Goal: Information Seeking & Learning: Check status

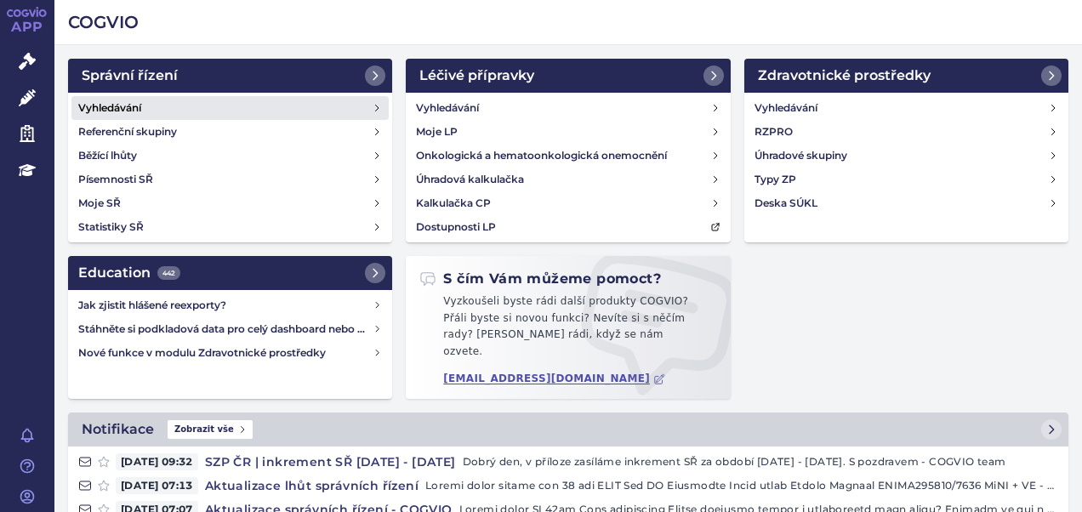
click at [163, 105] on link "Vyhledávání" at bounding box center [229, 108] width 317 height 24
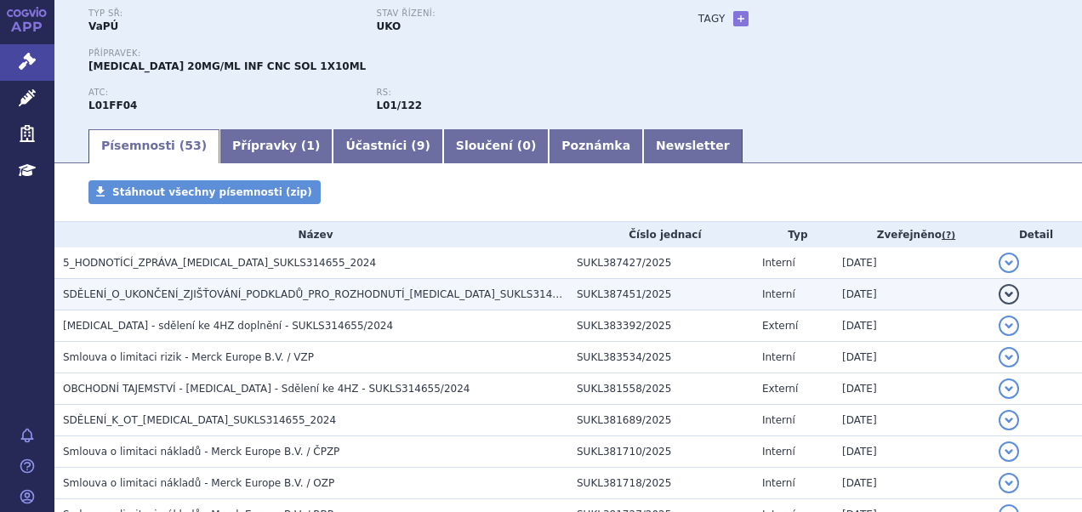
scroll to position [170, 0]
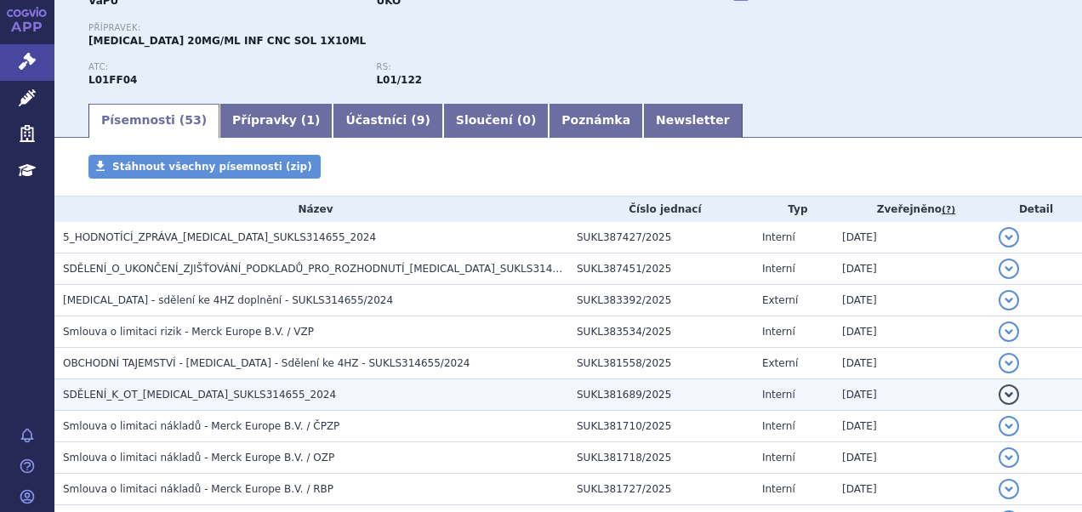
click at [265, 386] on h3 "SDĚLENÍ_K_OT_BAVENCIO_SUKLS314655_2024" at bounding box center [315, 394] width 505 height 17
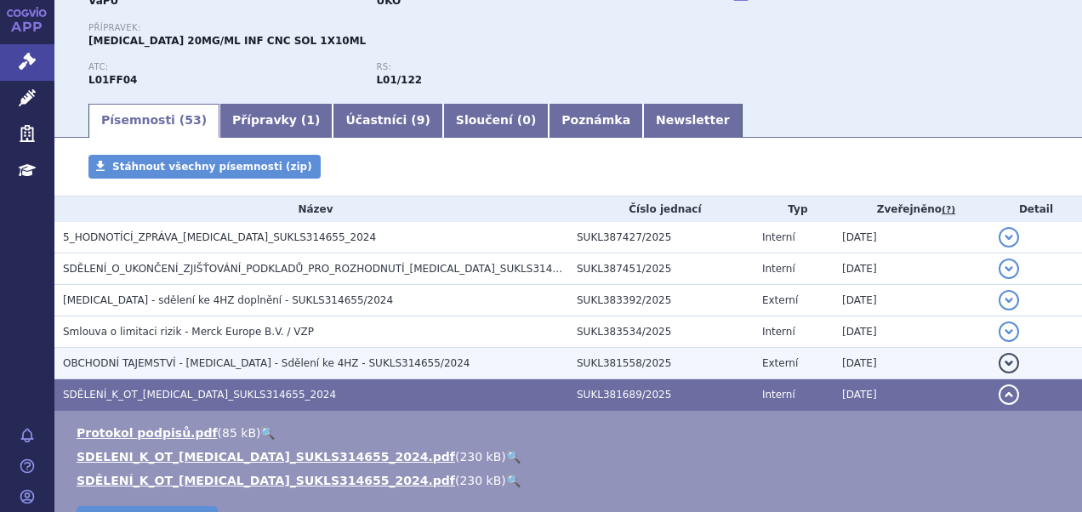
scroll to position [255, 0]
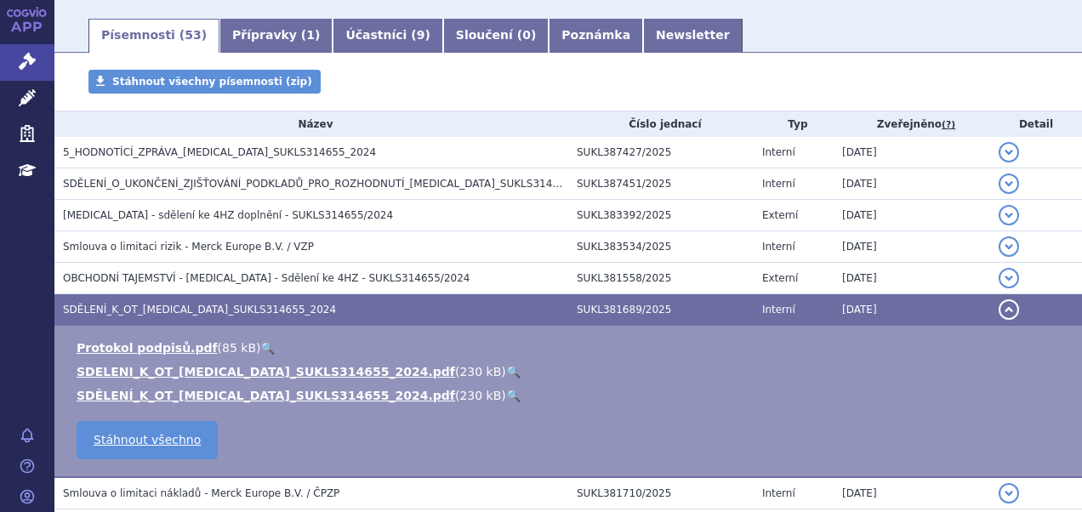
click at [506, 369] on link "🔍" at bounding box center [513, 372] width 14 height 14
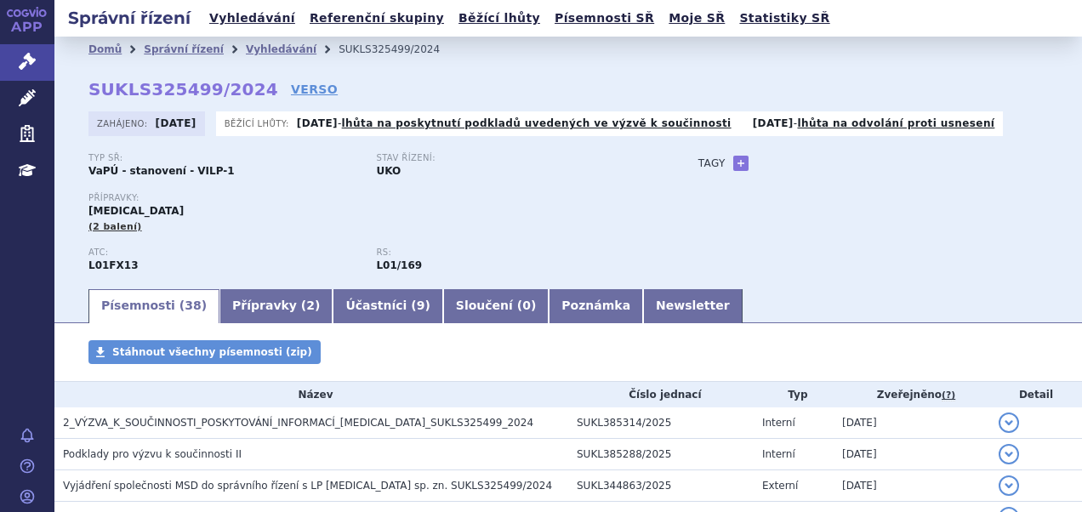
scroll to position [85, 0]
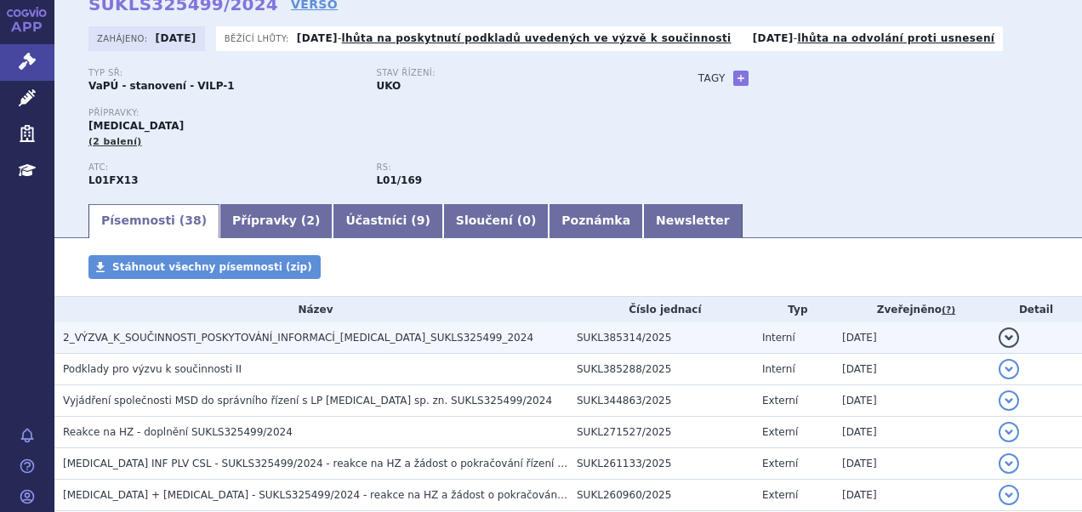
drag, startPoint x: 0, startPoint y: 0, endPoint x: 286, endPoint y: 336, distance: 441.1
click at [286, 336] on span "2_VÝZVA_K_SOUČINNOSTI_POSKYTOVÁNÍ_INFORMACÍ_PADCEV_SUKLS325499_2024" at bounding box center [298, 338] width 470 height 12
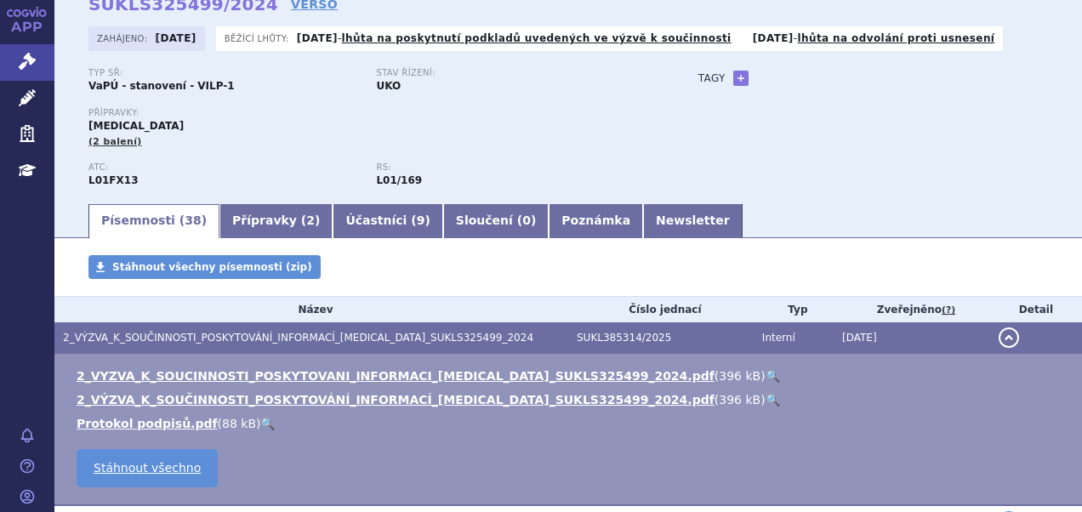
scroll to position [170, 0]
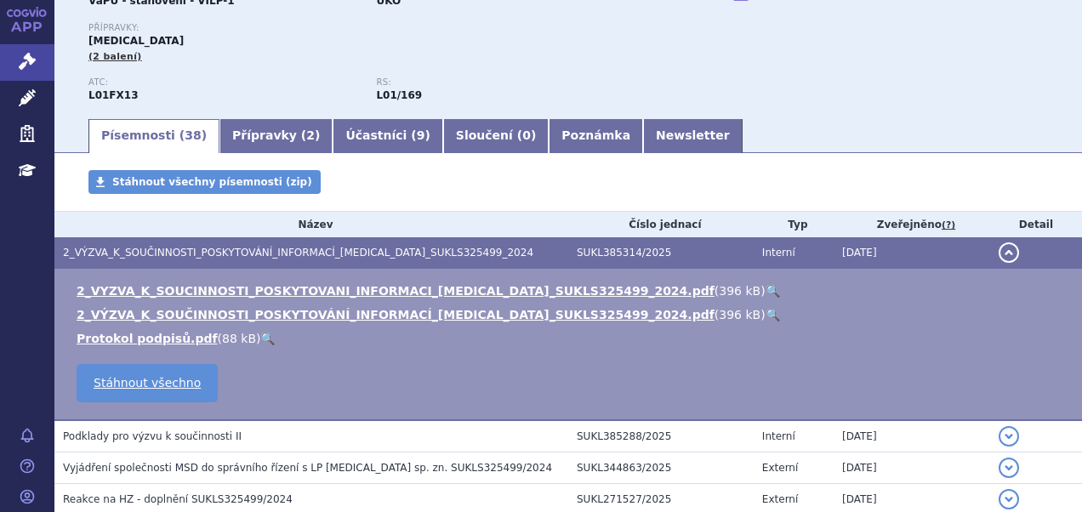
click at [766, 292] on link "🔍" at bounding box center [773, 291] width 14 height 14
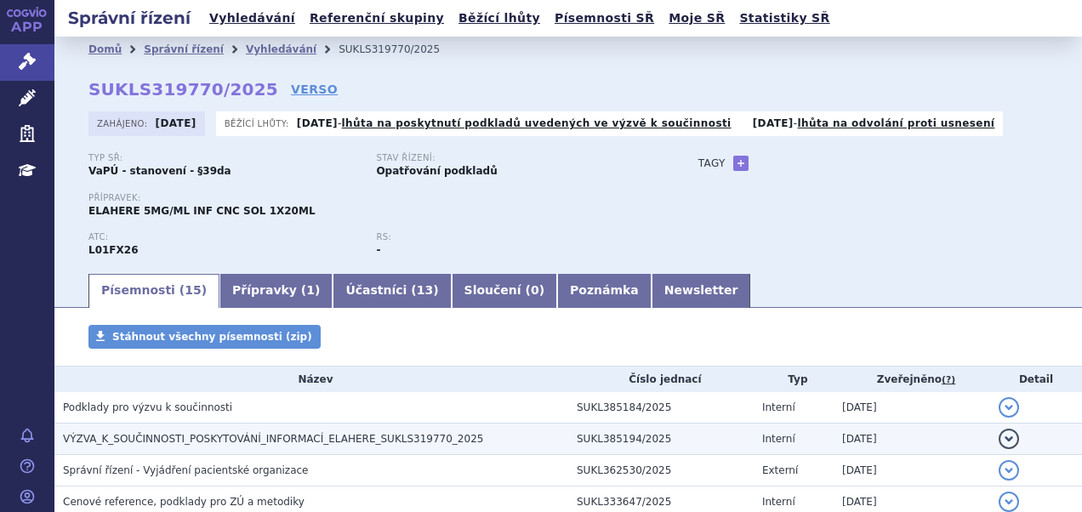
scroll to position [170, 0]
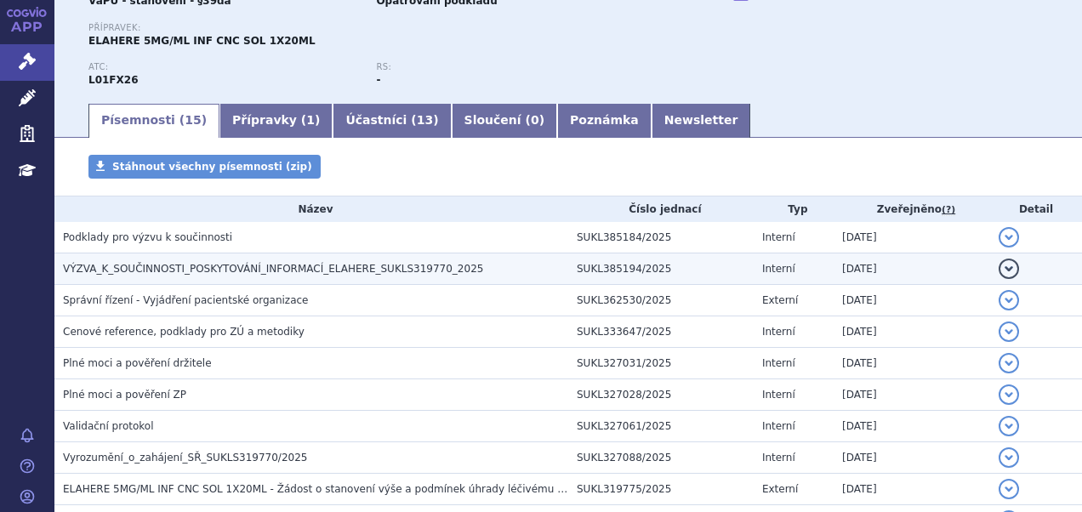
click at [265, 271] on span "VÝZVA_K_SOUČINNOSTI_POSKYTOVÁNÍ_INFORMACÍ_ELAHERE_SUKLS319770_2025" at bounding box center [273, 269] width 420 height 12
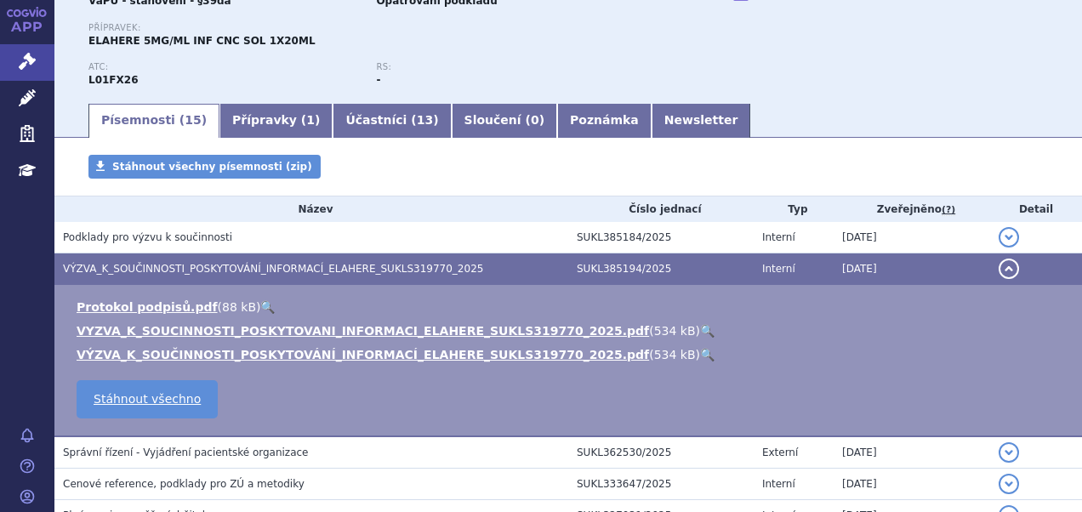
click at [700, 329] on link "🔍" at bounding box center [707, 331] width 14 height 14
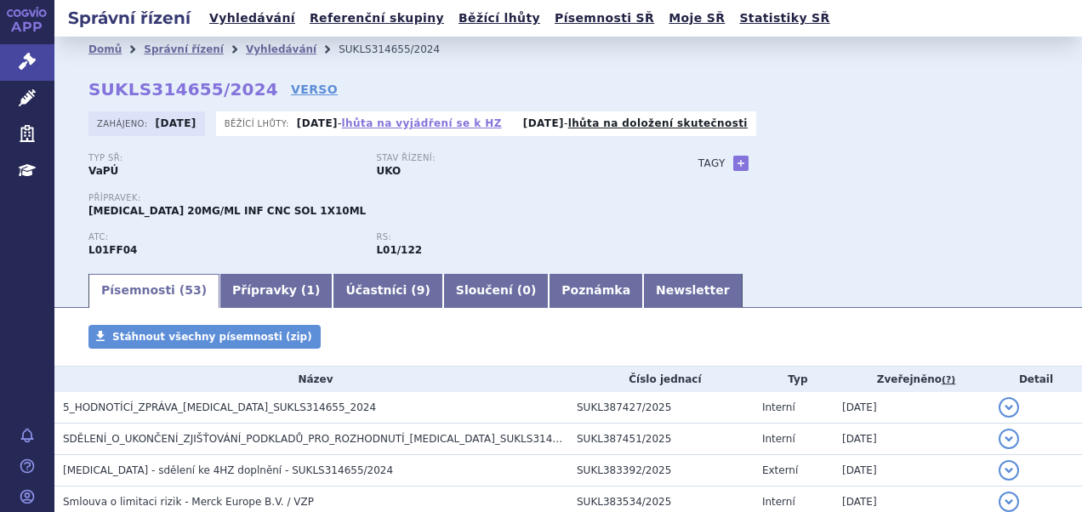
click at [445, 117] on link "lhůta na vyjádření se k HZ" at bounding box center [422, 123] width 160 height 12
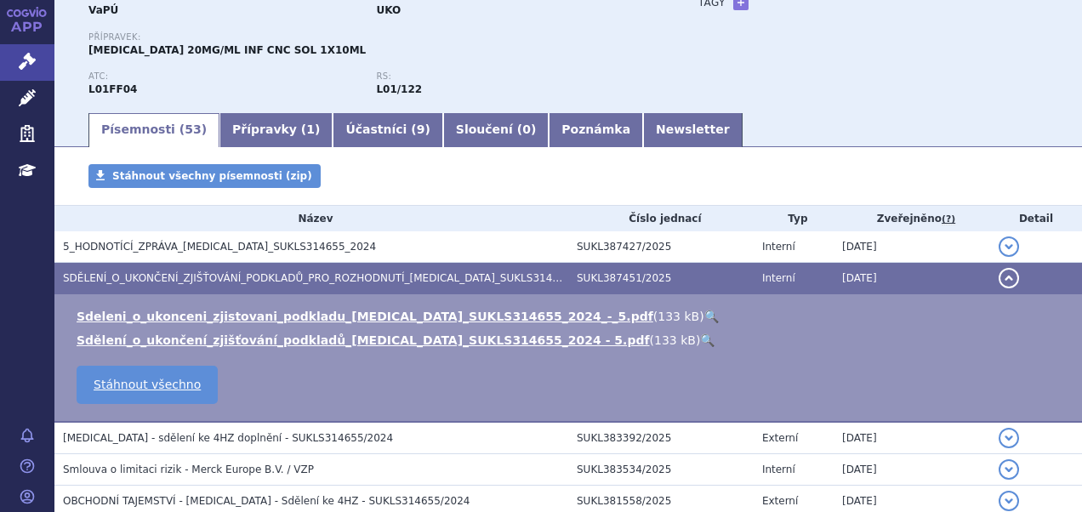
scroll to position [83, 0]
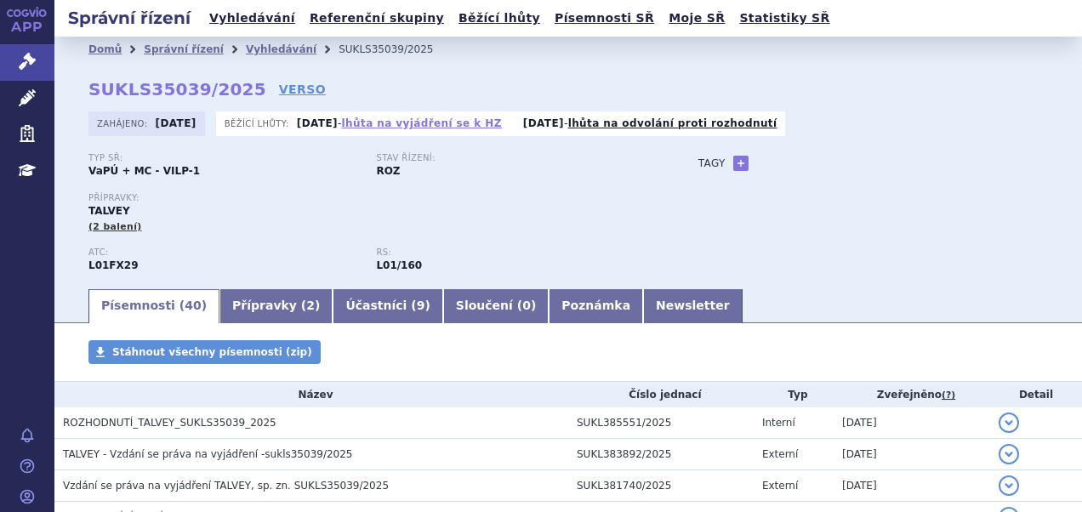
click at [460, 121] on link "lhůta na vyjádření se k HZ" at bounding box center [422, 123] width 160 height 12
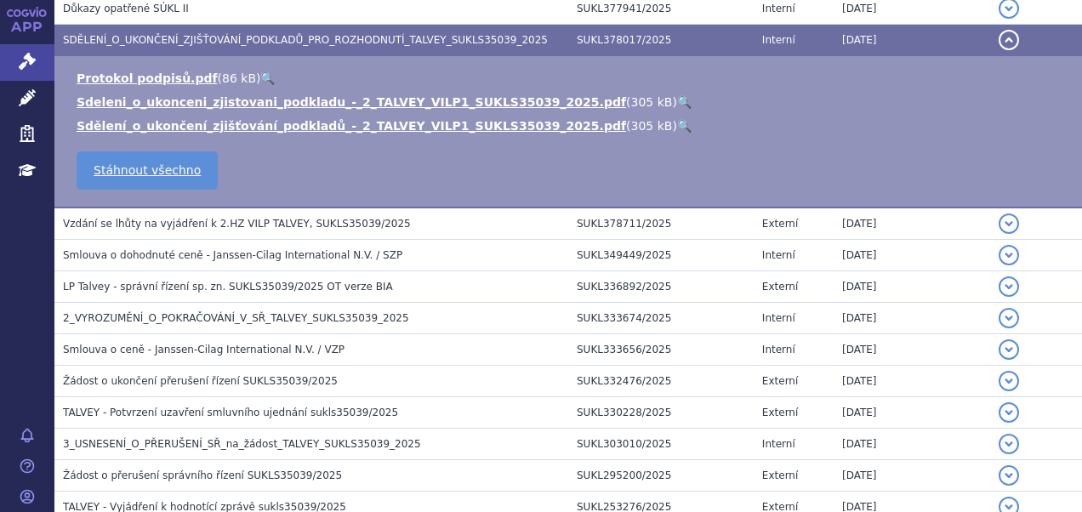
scroll to position [564, 0]
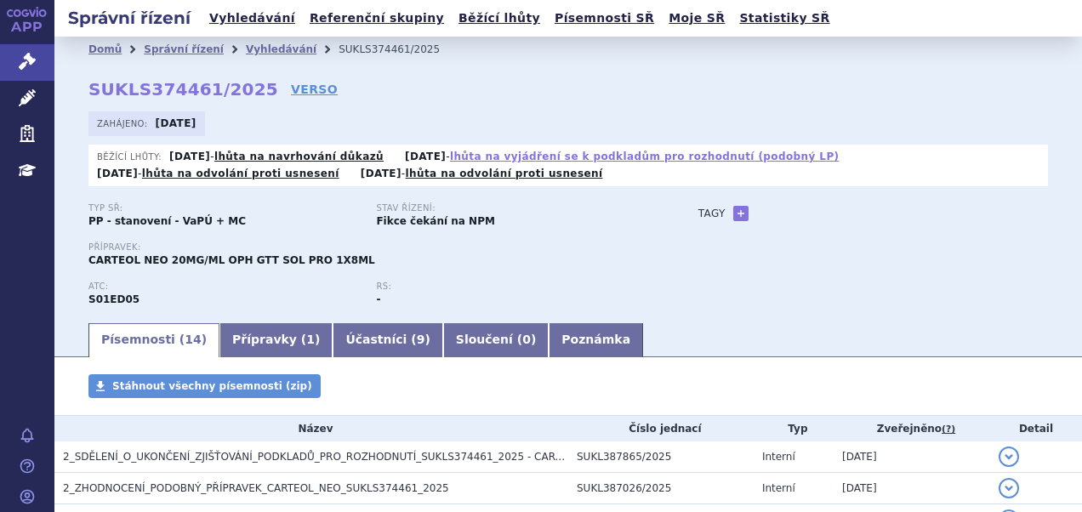
click at [561, 157] on link "lhůta na vyjádření se k podkladům pro rozhodnutí (podobný LP)" at bounding box center [645, 157] width 390 height 12
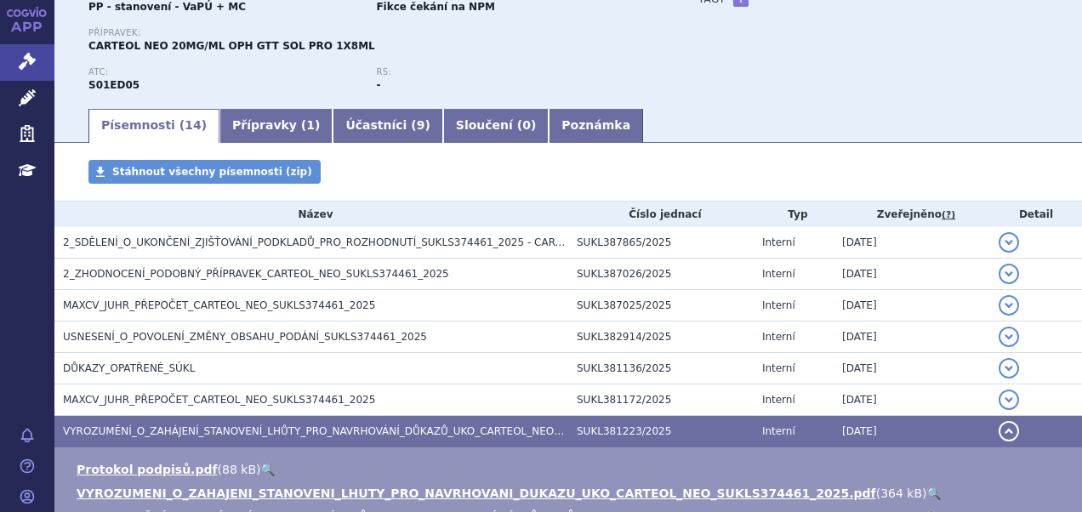
scroll to position [34, 0]
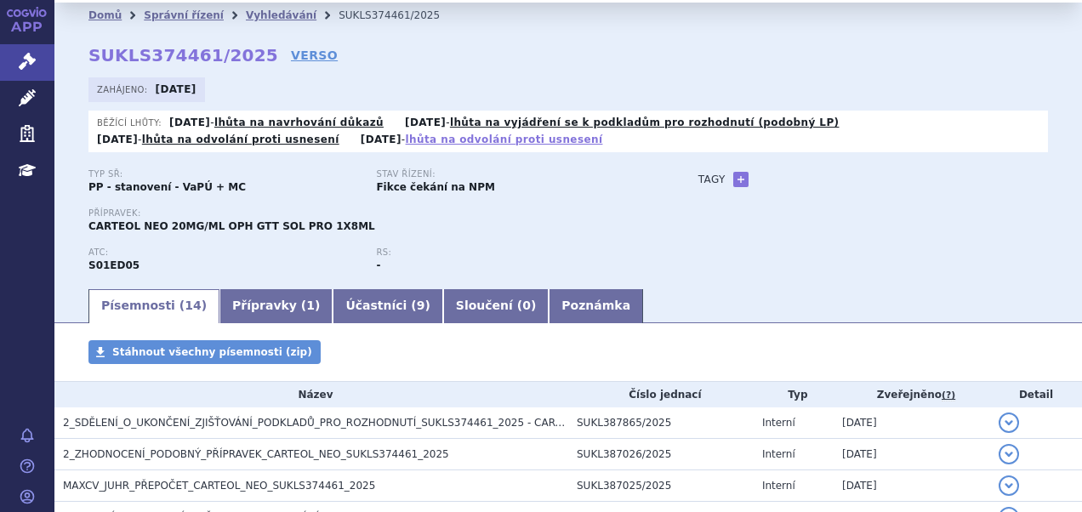
click at [428, 140] on link "lhůta na odvolání proti usnesení" at bounding box center [504, 140] width 197 height 12
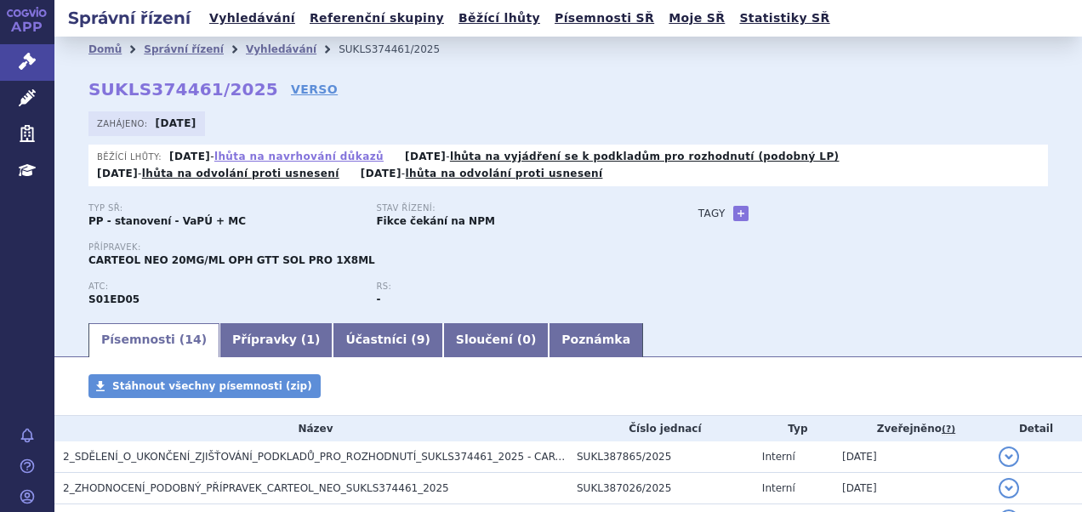
click at [321, 153] on link "lhůta na navrhování důkazů" at bounding box center [298, 157] width 169 height 12
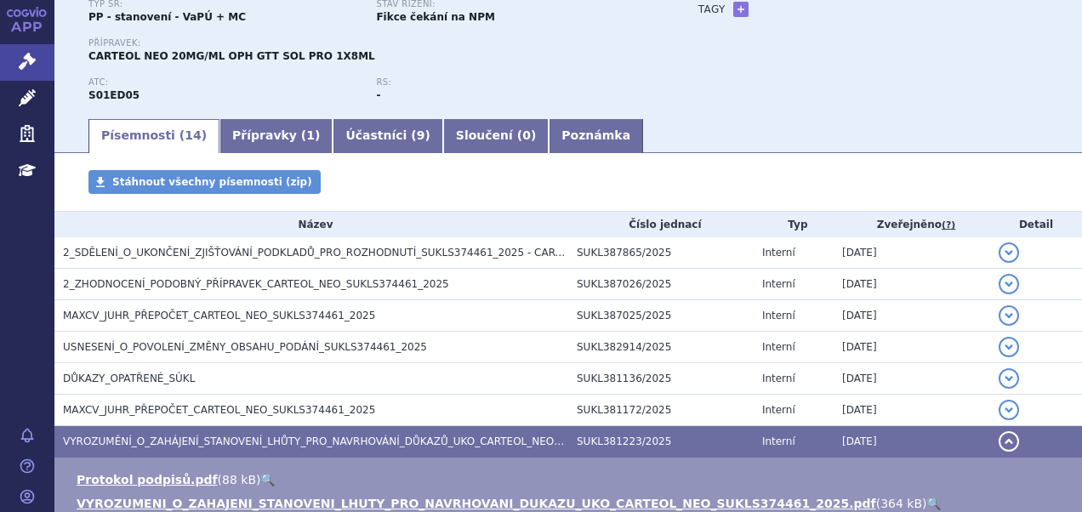
scroll to position [119, 0]
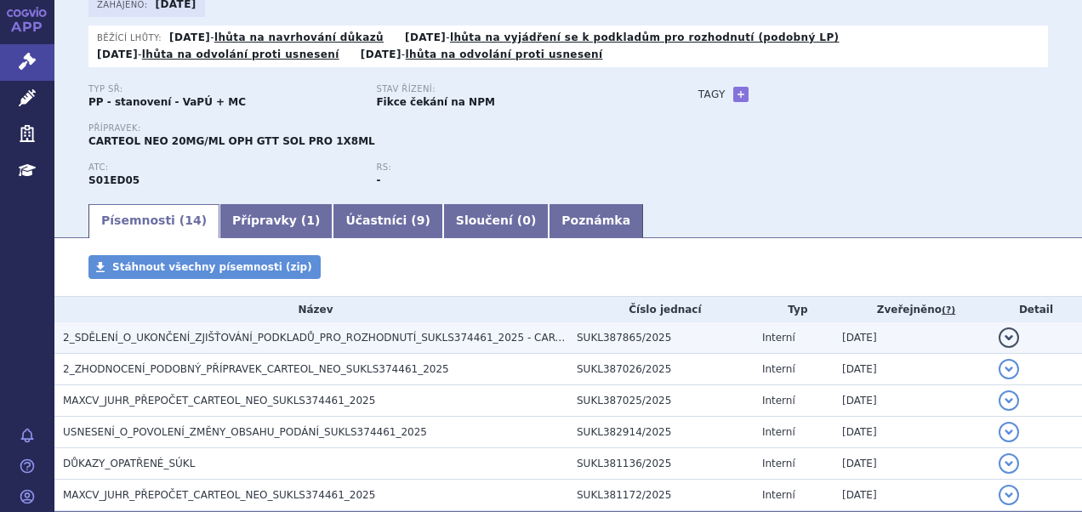
click at [324, 333] on span "2_SDĚLENÍ_O_UKONČENÍ_ZJIŠŤOVÁNÍ_PODKLADŮ_PRO_ROZHODNUTÍ_SUKLS374461_2025 - CART…" at bounding box center [335, 338] width 544 height 12
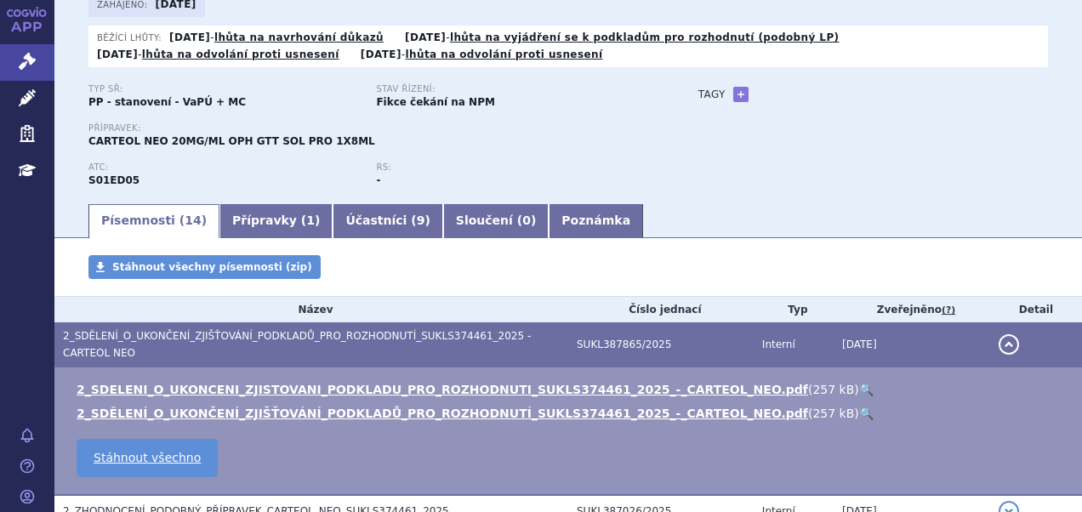
click at [859, 383] on link "🔍" at bounding box center [866, 390] width 14 height 14
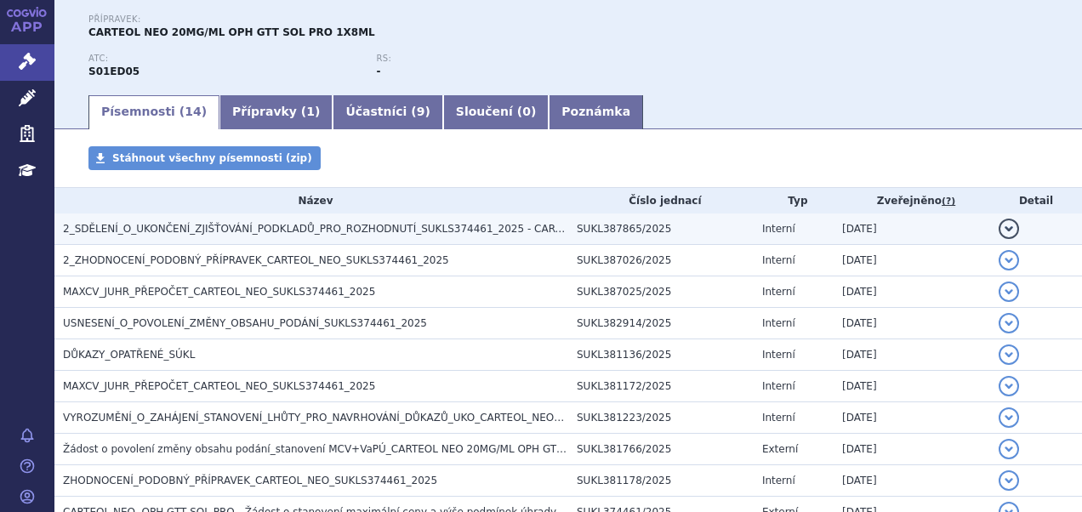
scroll to position [255, 0]
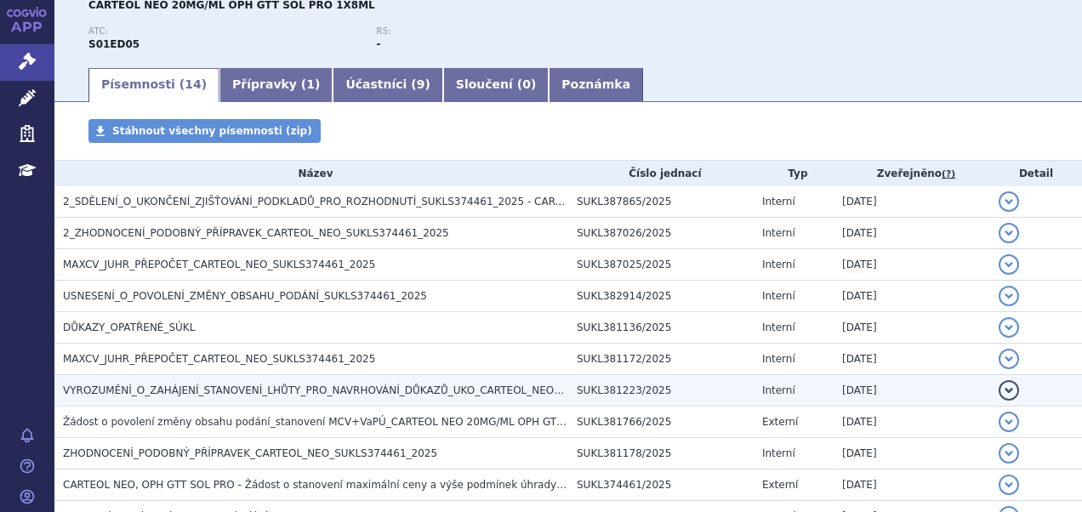
click at [412, 392] on span "VYROZUMĚNÍ_O_ZAHÁJENÍ_STANOVENÍ_LHŮTY_PRO_NAVRHOVÁNÍ_DŮKAZŮ_UKO_CARTEOL_NEO_SUK…" at bounding box center [362, 390] width 599 height 12
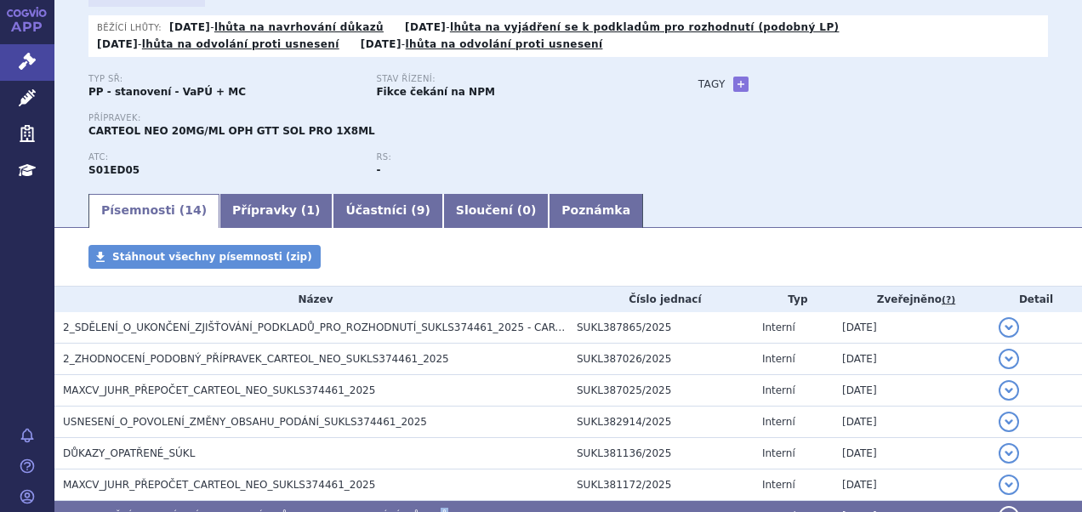
scroll to position [0, 0]
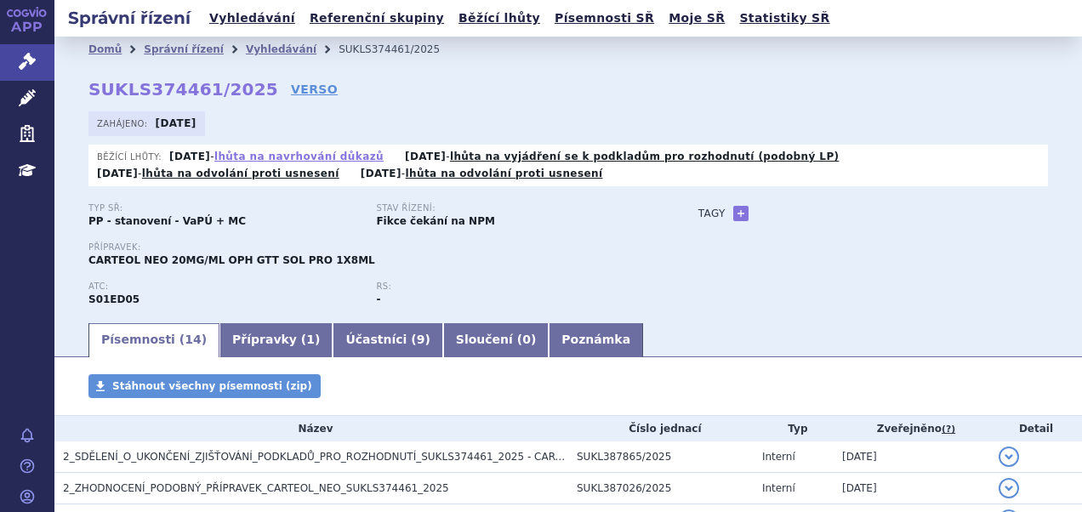
click at [301, 152] on link "lhůta na navrhování důkazů" at bounding box center [298, 157] width 169 height 12
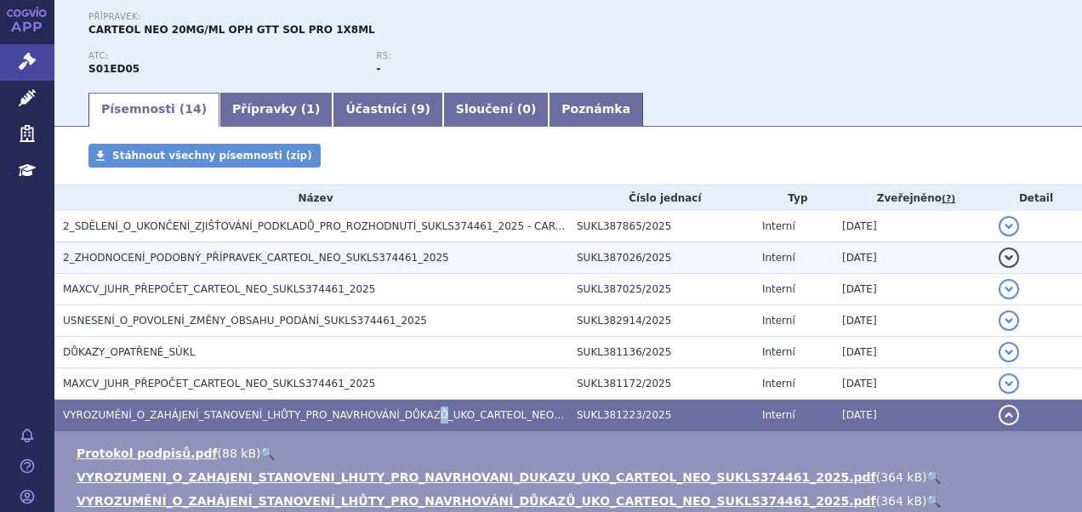
scroll to position [204, 0]
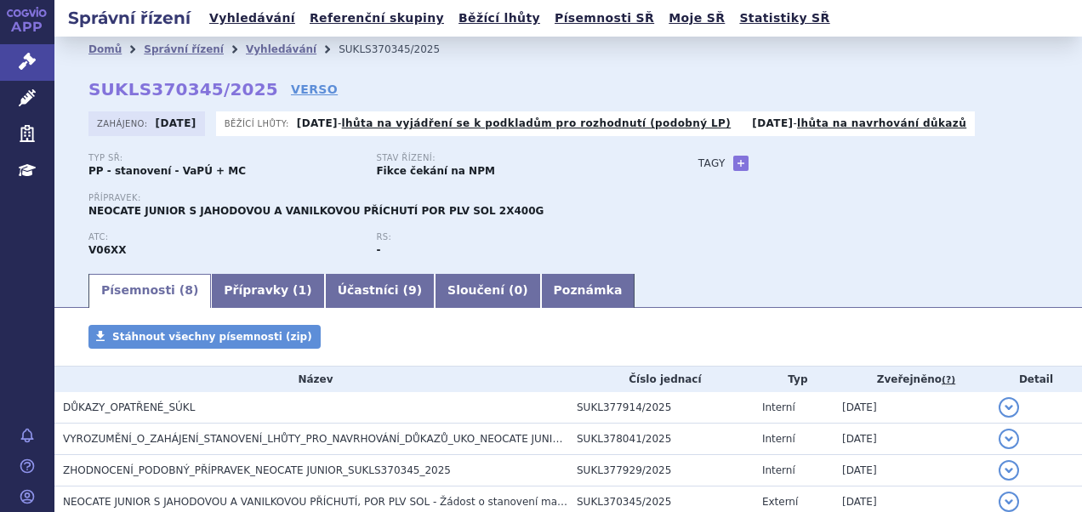
click at [833, 134] on div "Běžící lhůty: [DATE] - lhůta na vyjádření se k podkladům pro rozhodnutí (podobn…" at bounding box center [595, 123] width 759 height 25
click at [832, 126] on link "lhůta na navrhování důkazů" at bounding box center [881, 123] width 169 height 12
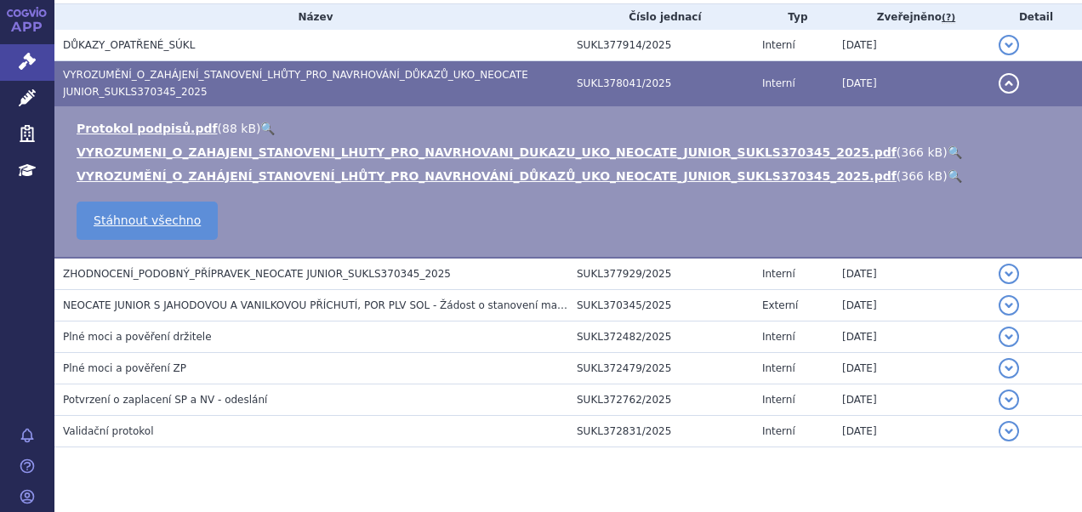
scroll to position [398, 0]
